Goal: Task Accomplishment & Management: Complete application form

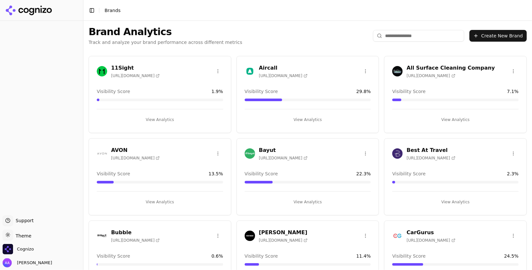
click at [409, 34] on input "search" at bounding box center [418, 36] width 91 height 12
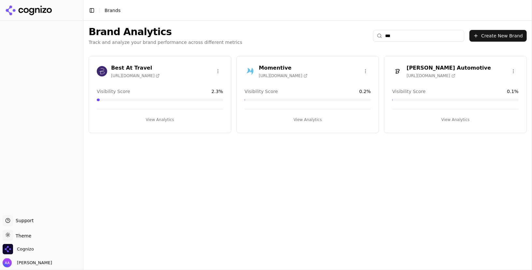
type input "****"
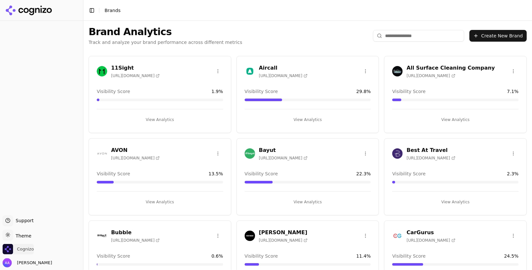
click at [23, 248] on span "Cognizo" at bounding box center [25, 249] width 17 height 6
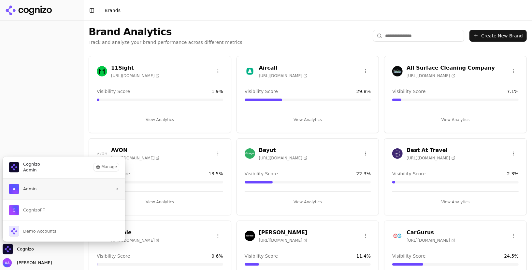
click at [43, 194] on button "Admin" at bounding box center [63, 189] width 123 height 21
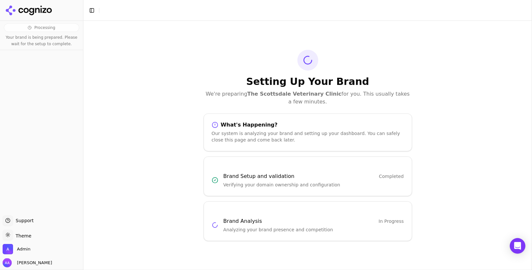
click at [252, 45] on div "Setting Up Your Brand We're preparing The Scottsdale Veterinary Clinic for you.…" at bounding box center [307, 145] width 448 height 249
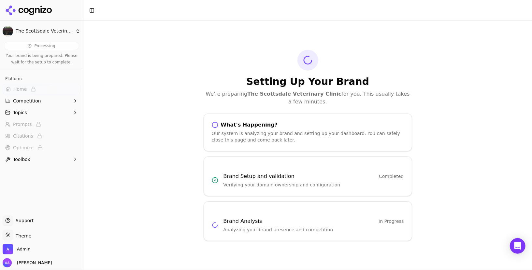
click at [321, 63] on div "Setting Up Your Brand We're preparing The Scottsdale Veterinary Clinic for you.…" at bounding box center [307, 78] width 208 height 56
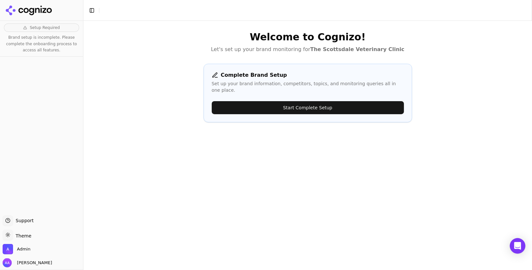
click at [316, 106] on button "Start Complete Setup" at bounding box center [308, 107] width 192 height 13
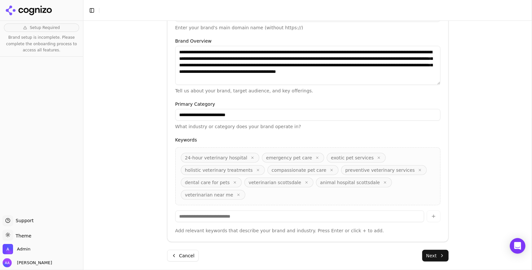
click at [434, 254] on button "Next" at bounding box center [435, 256] width 26 height 12
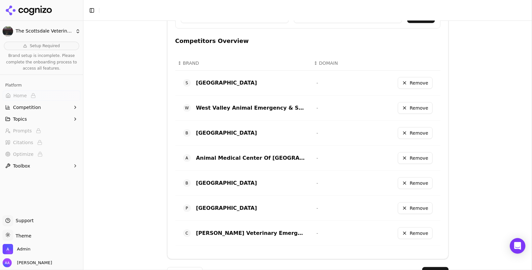
scroll to position [291, 0]
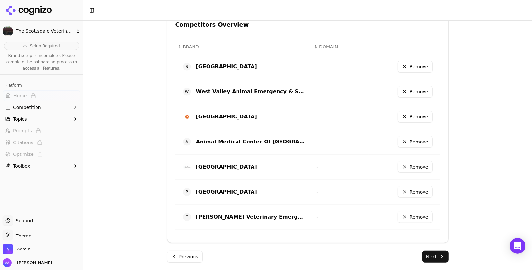
click at [436, 255] on button "Next" at bounding box center [435, 257] width 26 height 12
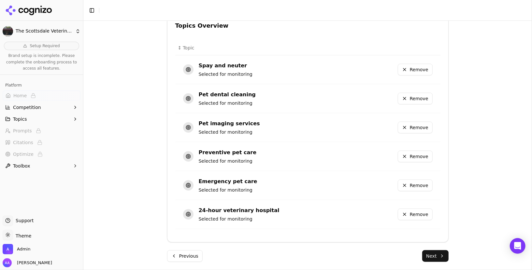
click at [437, 256] on button "Next" at bounding box center [435, 256] width 26 height 12
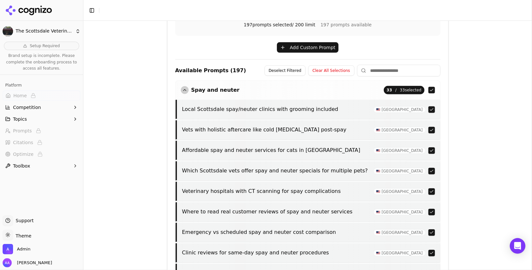
scroll to position [256, 0]
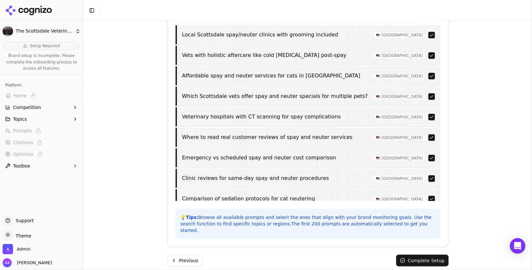
click at [428, 257] on button "Complete Setup" at bounding box center [422, 261] width 52 height 12
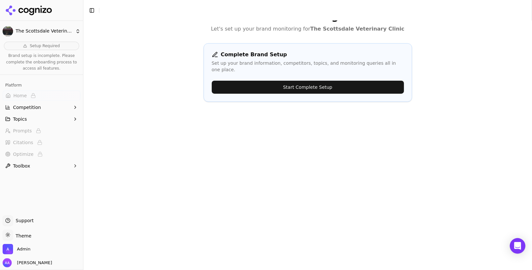
scroll to position [0, 0]
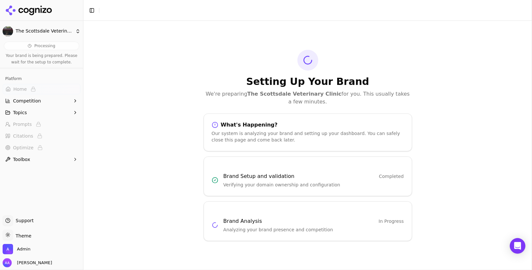
click at [185, 100] on div "Setting Up Your Brand We're preparing The Scottsdale Veterinary Clinic for you.…" at bounding box center [307, 145] width 448 height 249
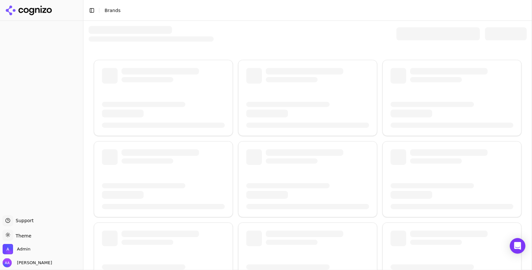
click at [438, 41] on div at bounding box center [308, 34] width 438 height 16
click at [424, 35] on div at bounding box center [437, 33] width 83 height 13
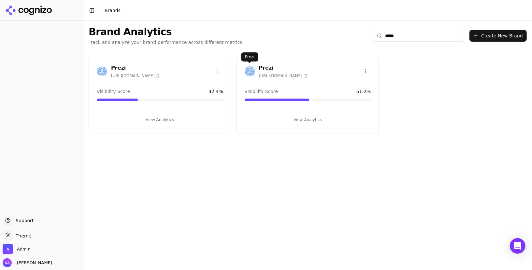
type input "*****"
click at [247, 75] on img at bounding box center [249, 71] width 10 height 10
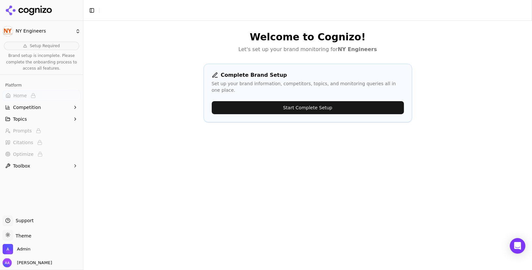
click at [275, 101] on button "Start Complete Setup" at bounding box center [308, 107] width 192 height 13
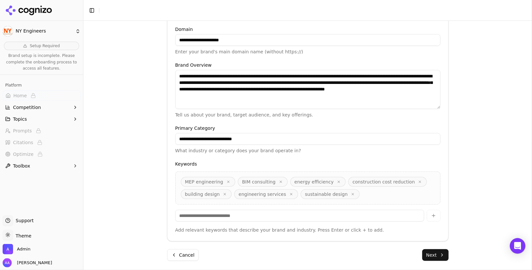
click at [435, 251] on button "Next" at bounding box center [435, 255] width 26 height 12
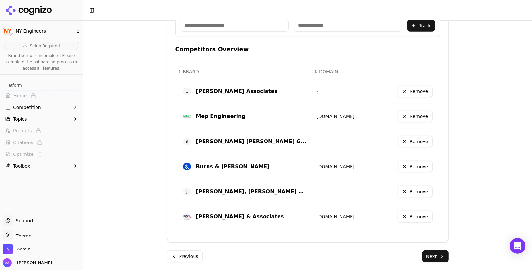
click at [434, 254] on button "Next" at bounding box center [435, 257] width 26 height 12
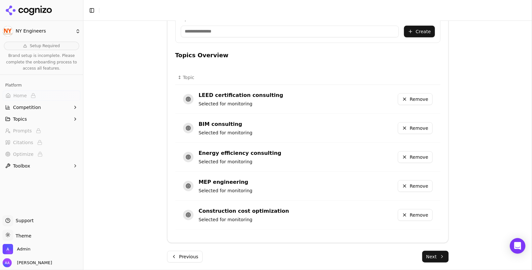
click at [435, 257] on button "Next" at bounding box center [435, 257] width 26 height 12
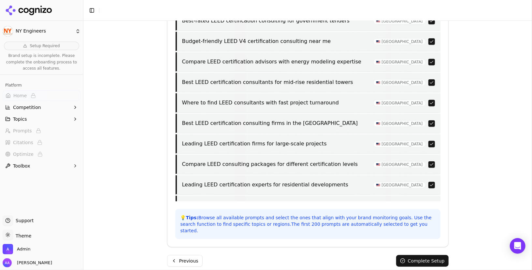
scroll to position [448, 0]
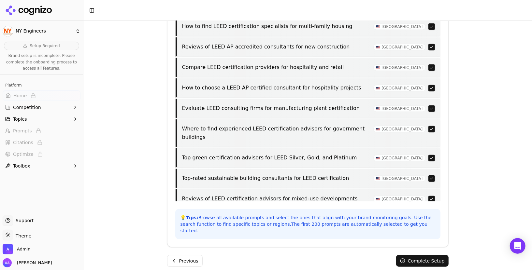
click at [421, 259] on button "Complete Setup" at bounding box center [422, 261] width 52 height 12
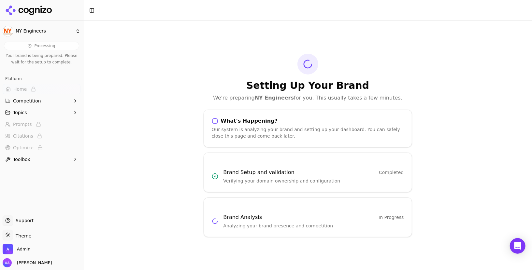
scroll to position [0, 0]
click at [206, 87] on h1 "Setting Up Your Brand" at bounding box center [307, 86] width 208 height 12
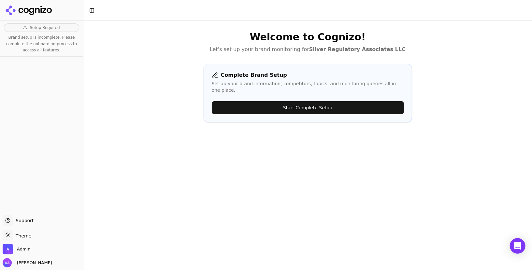
click at [295, 105] on button "Start Complete Setup" at bounding box center [308, 107] width 192 height 13
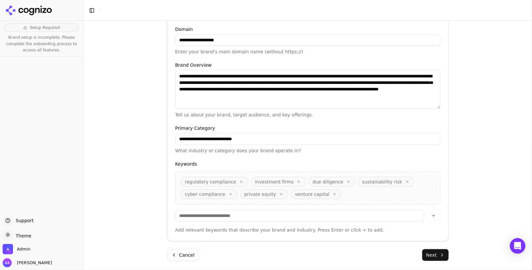
click at [435, 251] on button "Next" at bounding box center [435, 255] width 26 height 12
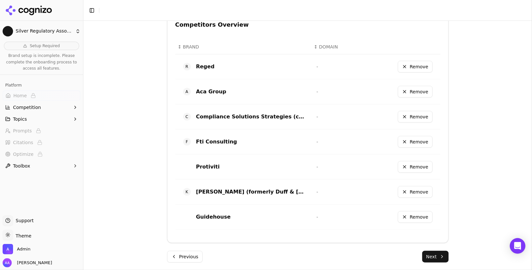
click at [443, 255] on button "Next" at bounding box center [435, 257] width 26 height 12
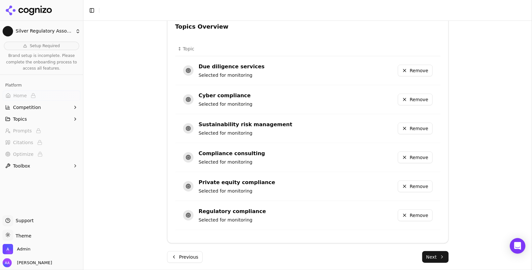
click at [437, 254] on button "Next" at bounding box center [435, 257] width 26 height 12
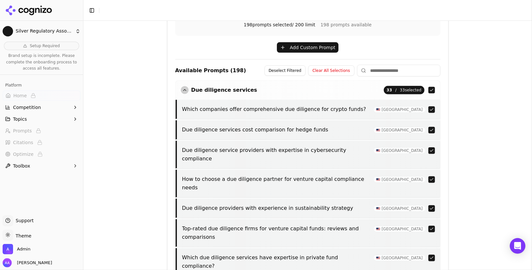
scroll to position [256, 0]
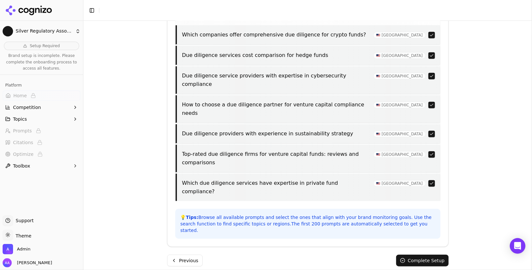
click at [410, 255] on button "Complete Setup" at bounding box center [422, 261] width 52 height 12
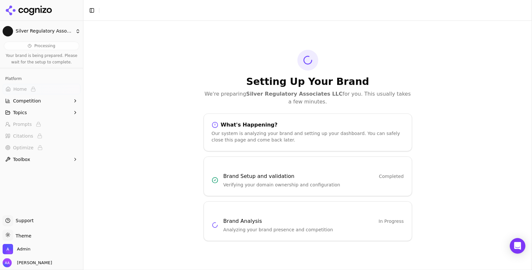
scroll to position [0, 0]
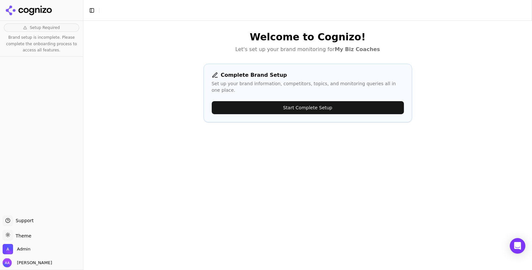
click at [296, 91] on div "Complete Brand Setup Set up your brand information, competitors, topics, and mo…" at bounding box center [307, 93] width 208 height 59
click at [295, 101] on button "Start Complete Setup" at bounding box center [308, 107] width 192 height 13
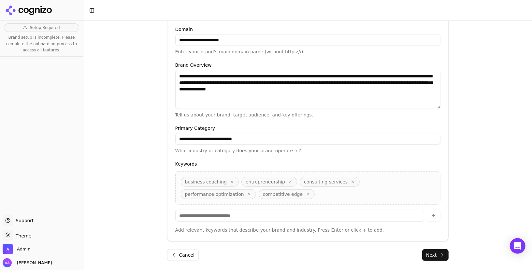
click at [434, 253] on button "Next" at bounding box center [435, 255] width 26 height 12
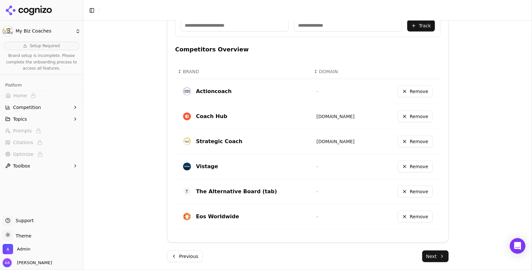
click at [435, 251] on button "Next" at bounding box center [435, 257] width 26 height 12
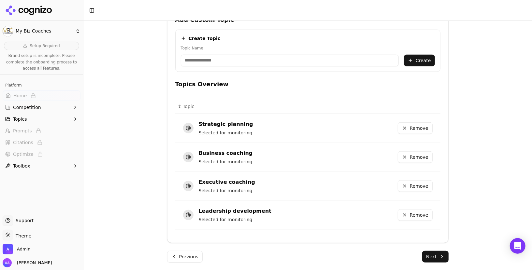
click at [439, 255] on button "Next" at bounding box center [435, 257] width 26 height 12
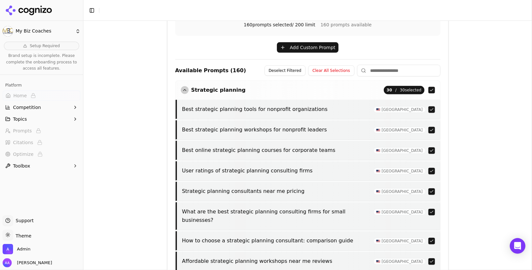
scroll to position [256, 0]
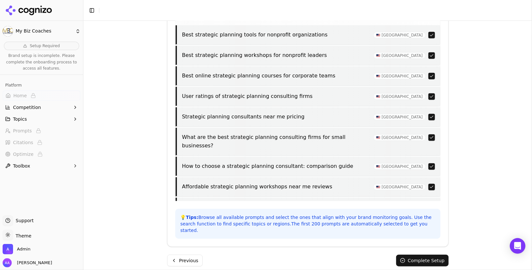
click at [439, 255] on button "Complete Setup" at bounding box center [422, 261] width 52 height 12
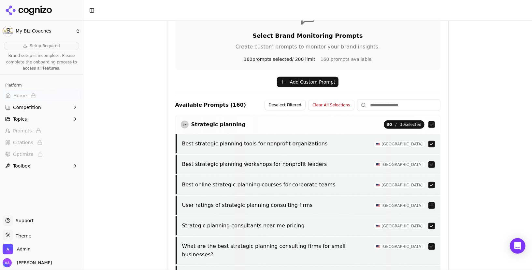
scroll to position [0, 0]
